Goal: Use online tool/utility: Use online tool/utility

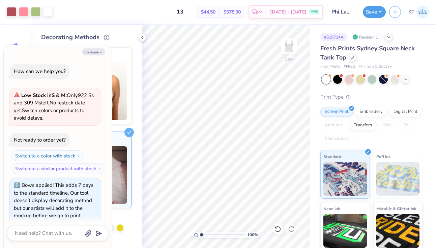
scroll to position [296, 0]
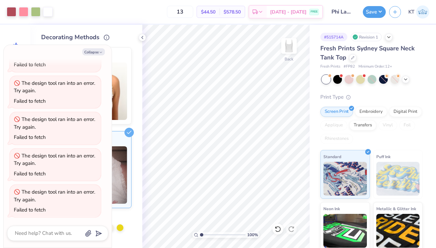
click at [143, 38] on polyline at bounding box center [142, 37] width 1 height 3
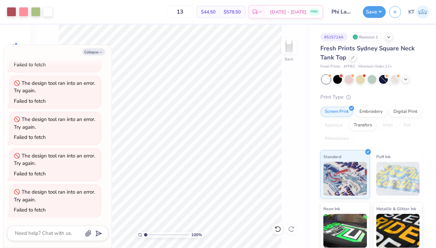
type textarea "x"
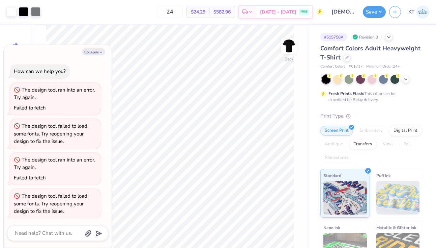
scroll to position [1582, 0]
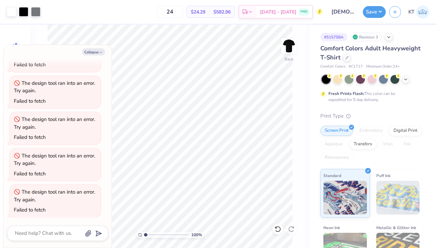
type textarea "x"
